Goal: Task Accomplishment & Management: Manage account settings

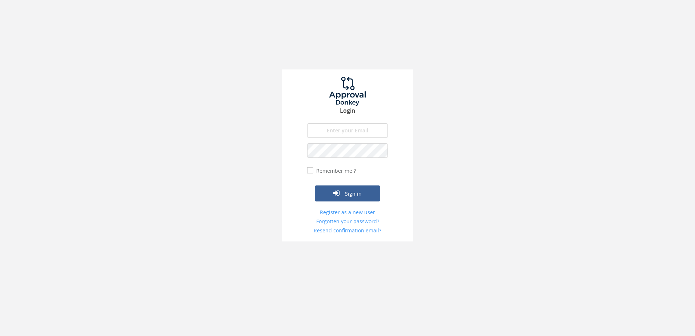
type input "[PERSON_NAME][EMAIL_ADDRESS][DOMAIN_NAME]"
click at [341, 198] on button "Sign in" at bounding box center [347, 193] width 65 height 16
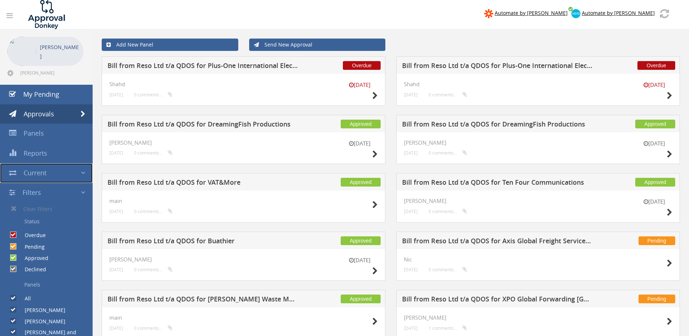
click at [67, 172] on link "Current" at bounding box center [46, 173] width 93 height 20
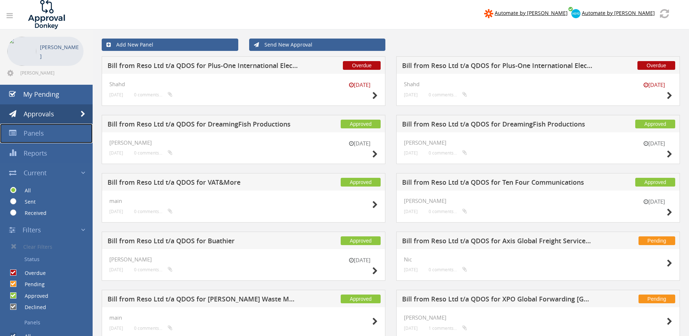
click at [39, 132] on span "Panels" at bounding box center [34, 133] width 20 height 9
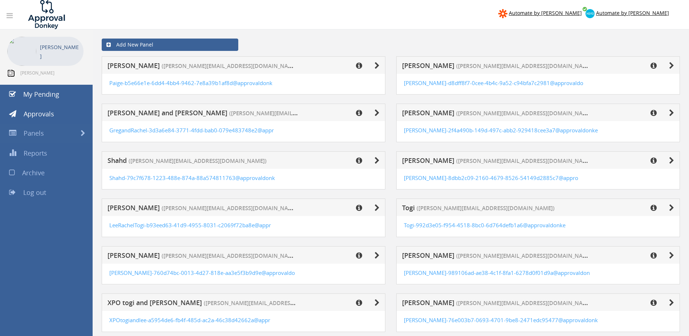
click at [8, 73] on icon at bounding box center [10, 72] width 6 height 7
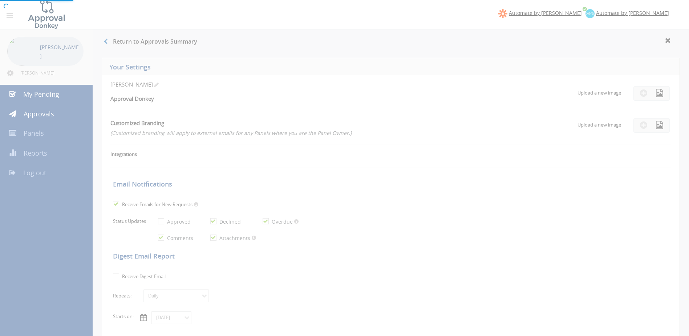
checkbox input "true"
select select "number:1"
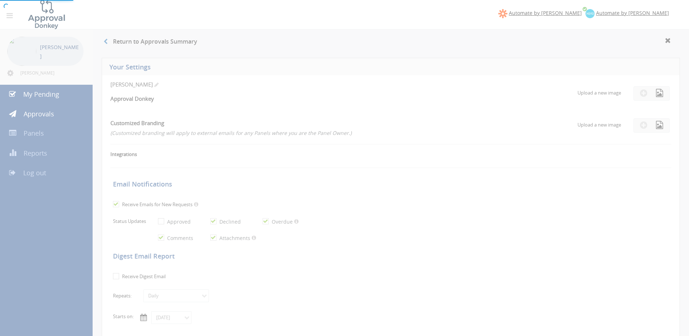
checkbox input "true"
type input "[DATE]"
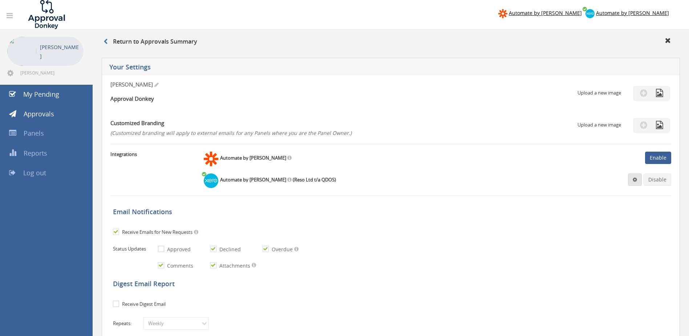
click at [637, 181] on span at bounding box center [635, 179] width 4 height 5
click at [610, 193] on link "Settings" at bounding box center [612, 193] width 55 height 11
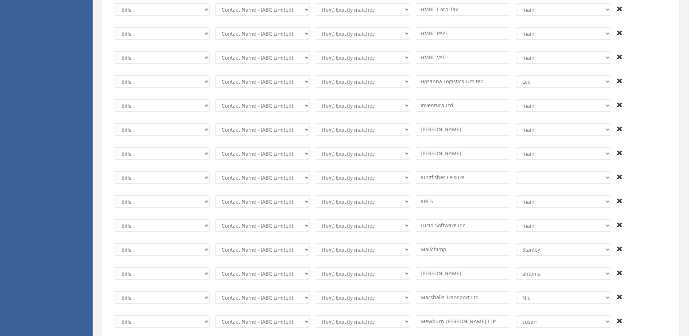
scroll to position [1599, 0]
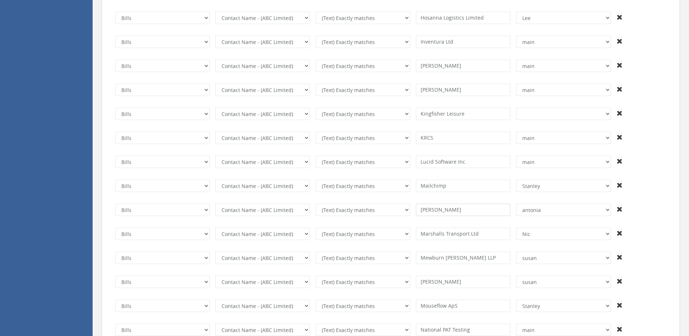
click at [473, 209] on input "[PERSON_NAME]" at bounding box center [463, 209] width 94 height 12
click at [553, 213] on select "+And [PERSON_NAME] [PERSON_NAME] and [PERSON_NAME] [PERSON_NAME] Shahd [PERSON_…" at bounding box center [563, 209] width 94 height 12
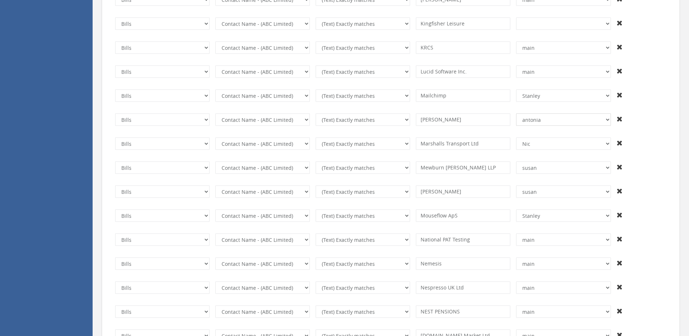
scroll to position [1672, 0]
